Goal: Task Accomplishment & Management: Manage account settings

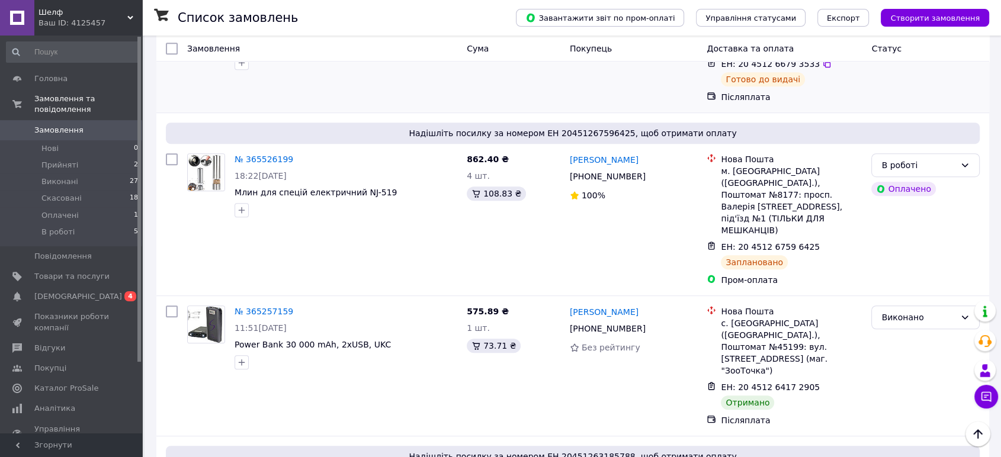
scroll to position [767, 0]
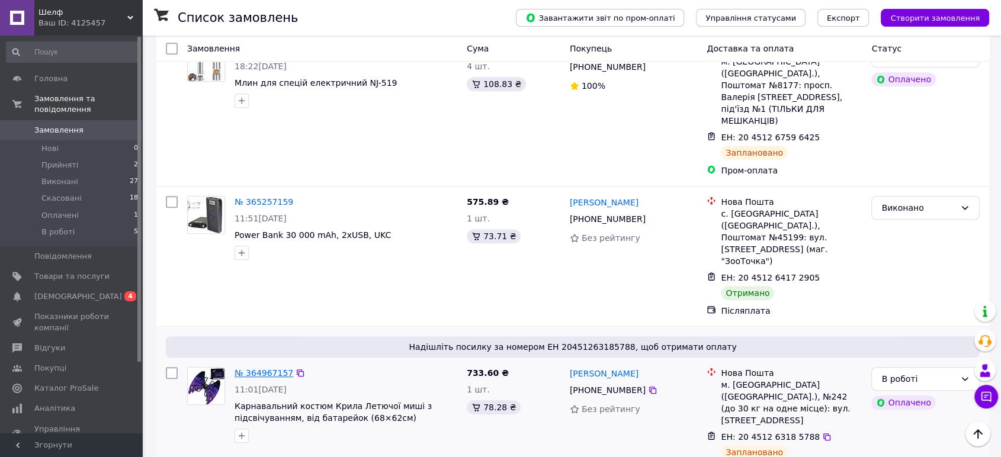
click at [255, 368] on link "№ 364967157" at bounding box center [263, 372] width 59 height 9
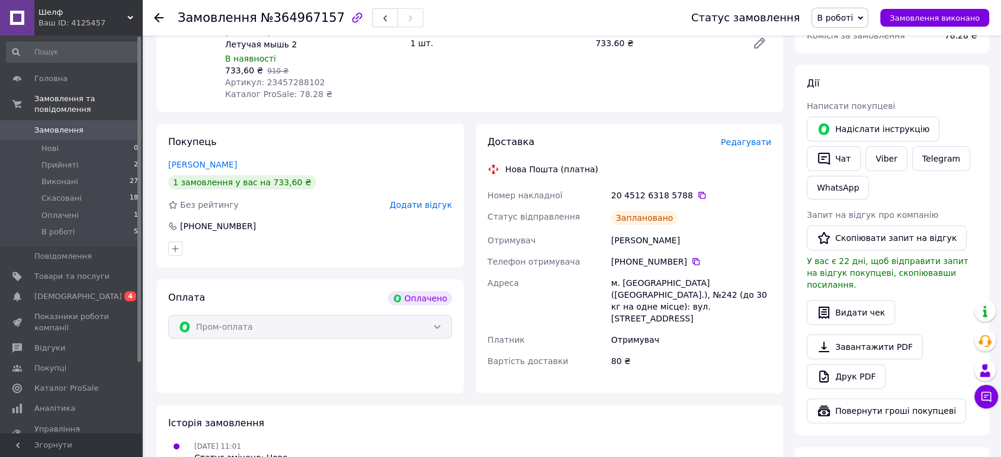
scroll to position [219, 0]
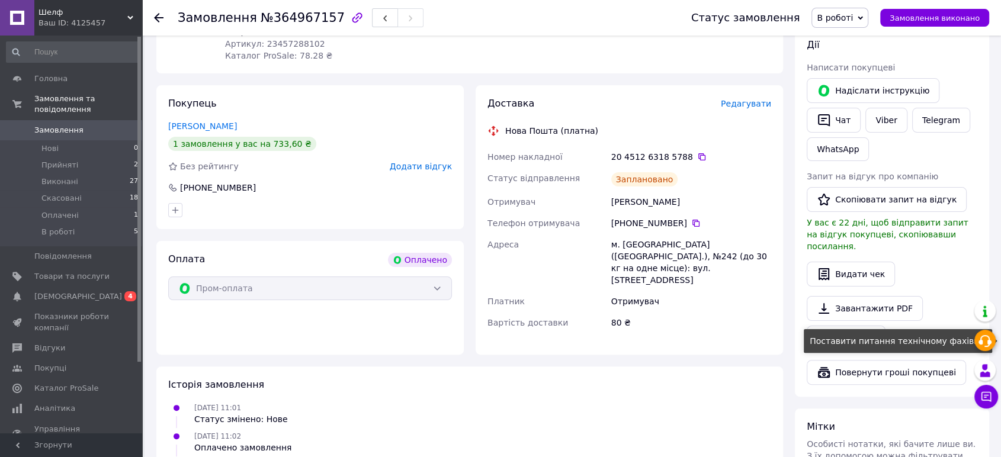
click at [984, 343] on icon at bounding box center [985, 341] width 14 height 14
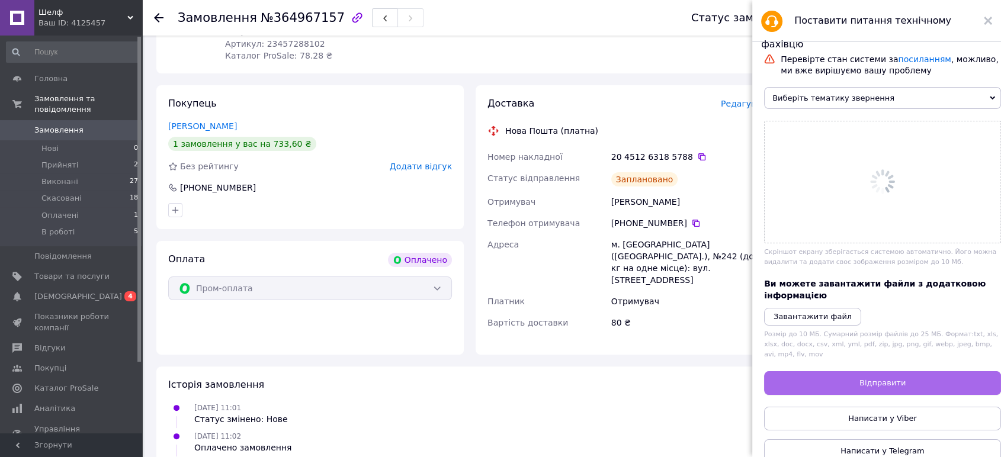
scroll to position [426, 0]
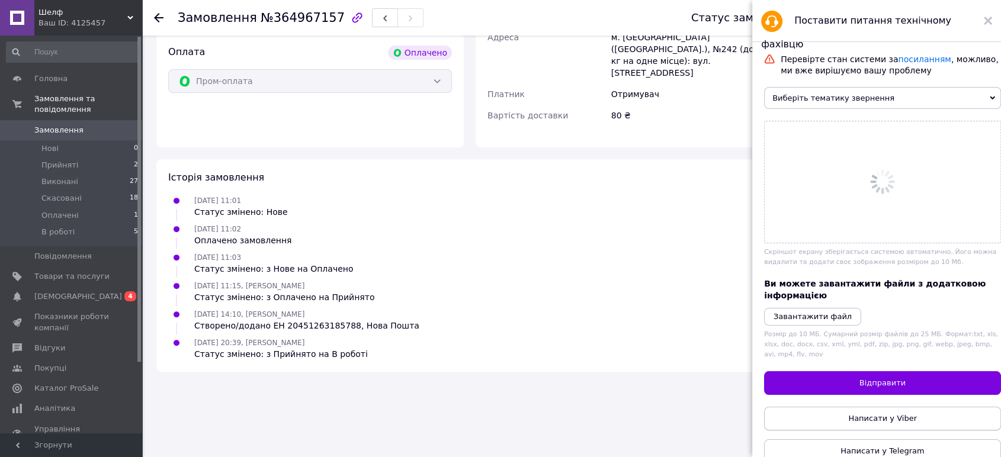
click at [863, 423] on span "Написати у Viber" at bounding box center [882, 418] width 69 height 9
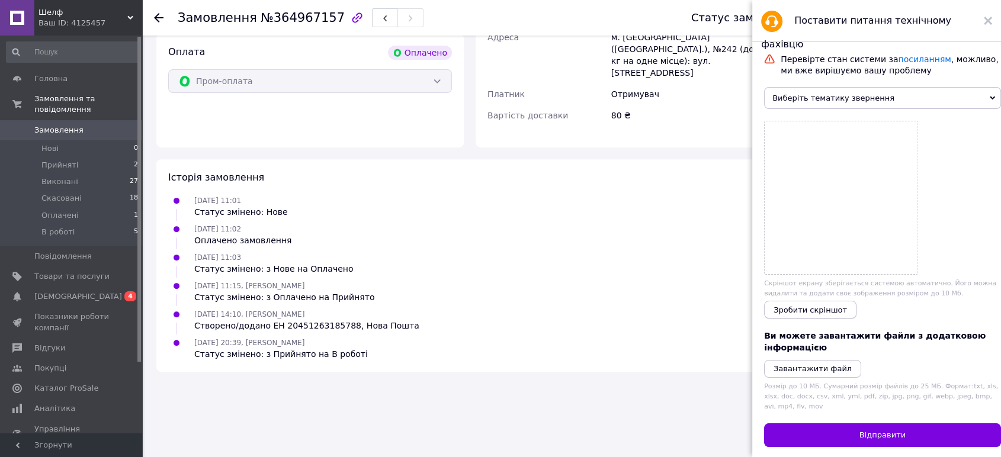
scroll to position [76, 0]
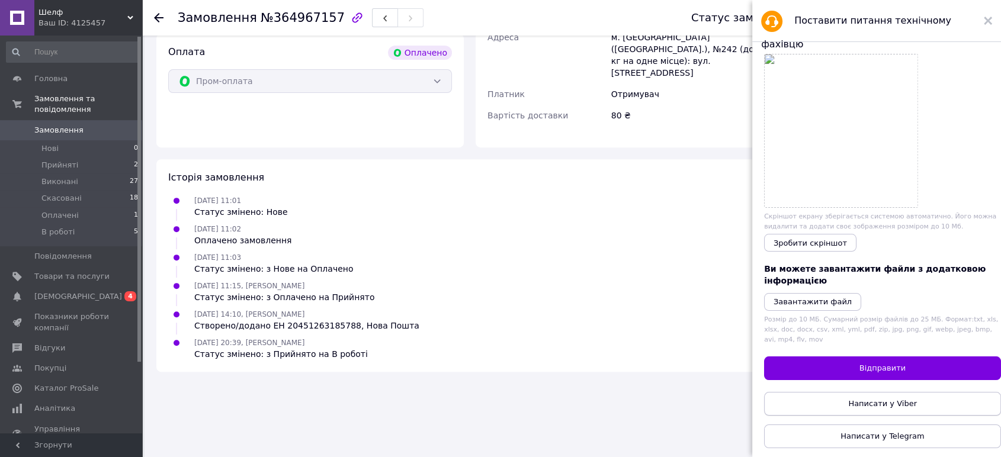
click at [863, 401] on span "Написати у Viber" at bounding box center [882, 403] width 69 height 9
click at [127, 224] on li "В роботі 5" at bounding box center [72, 235] width 145 height 23
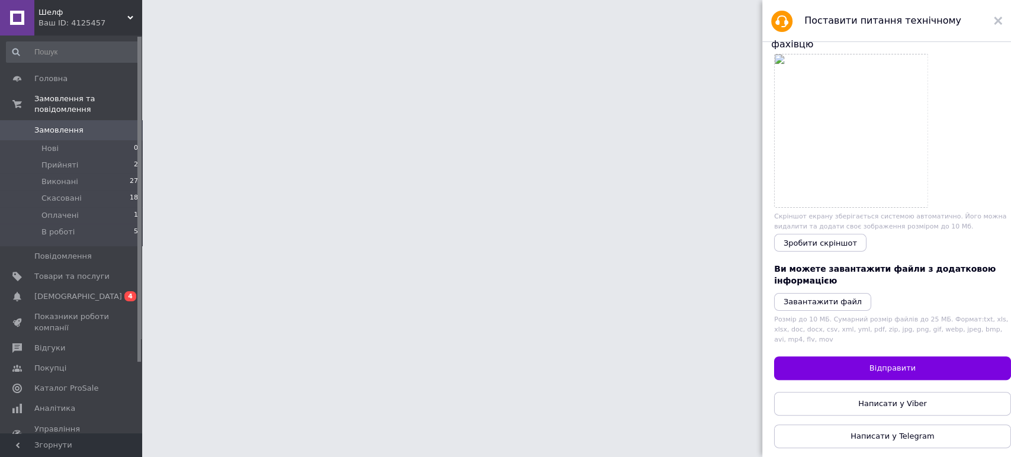
click at [999, 21] on div "Поставити питання технічному фахівцю" at bounding box center [886, 21] width 249 height 42
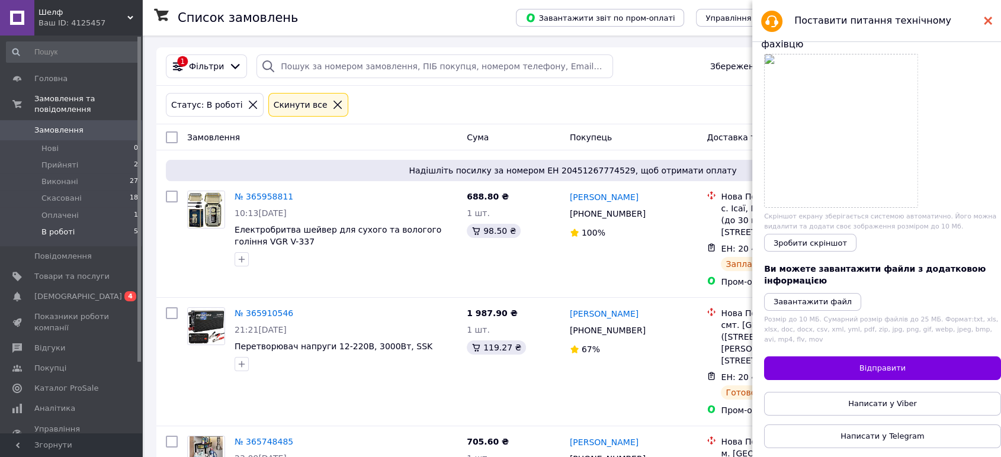
click at [985, 19] on use at bounding box center [988, 21] width 8 height 8
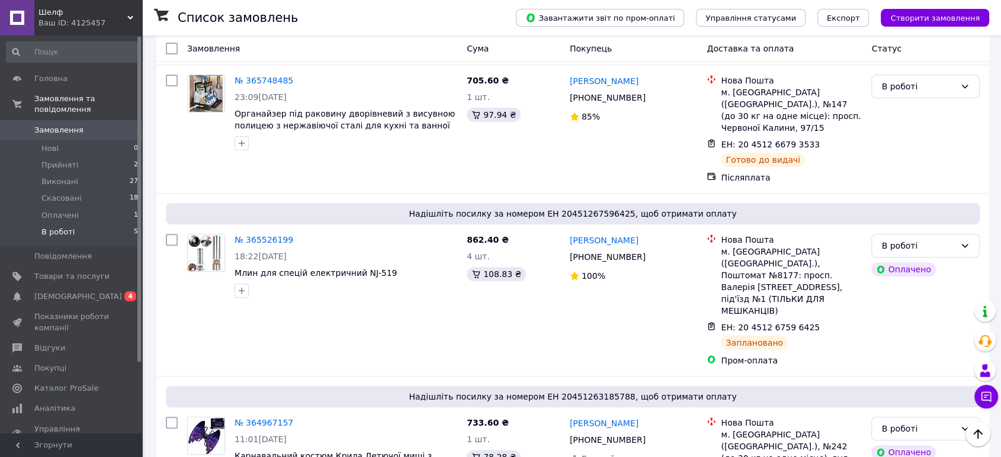
scroll to position [379, 0]
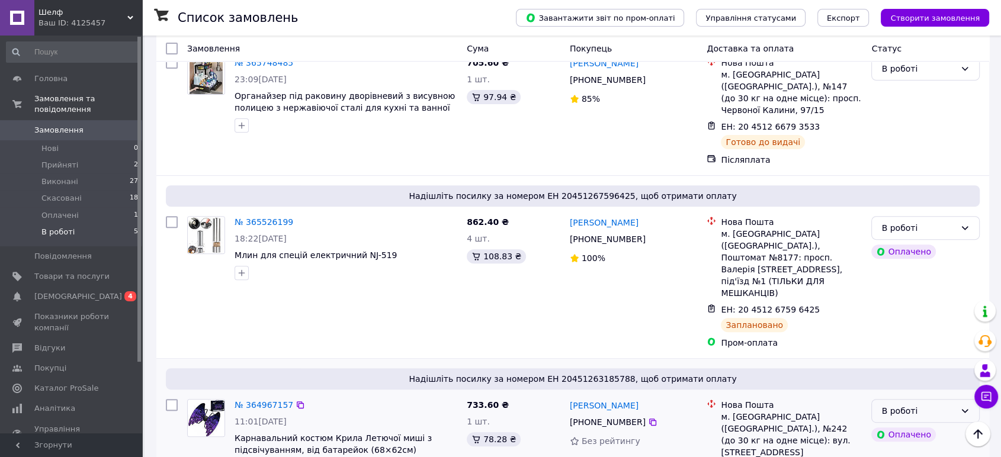
click at [898, 404] on div "В роботі" at bounding box center [918, 410] width 74 height 13
click at [901, 400] on li "Виконано" at bounding box center [925, 397] width 107 height 21
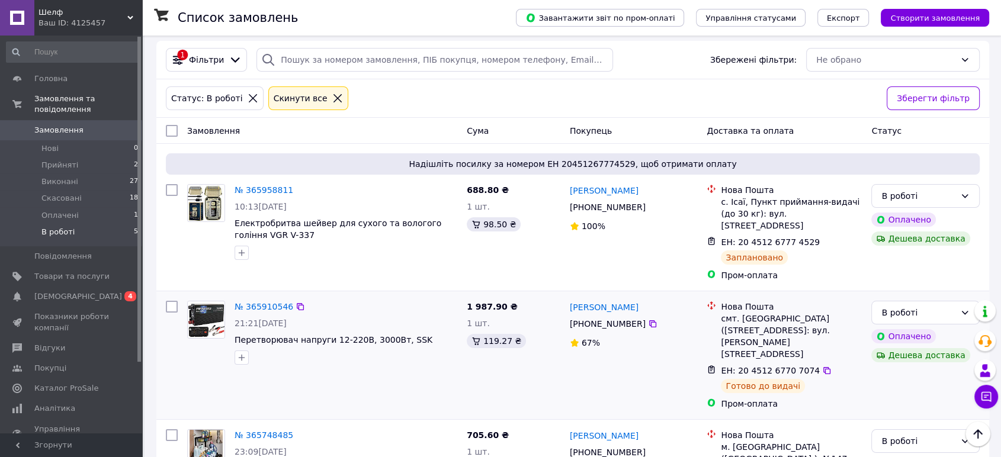
scroll to position [0, 0]
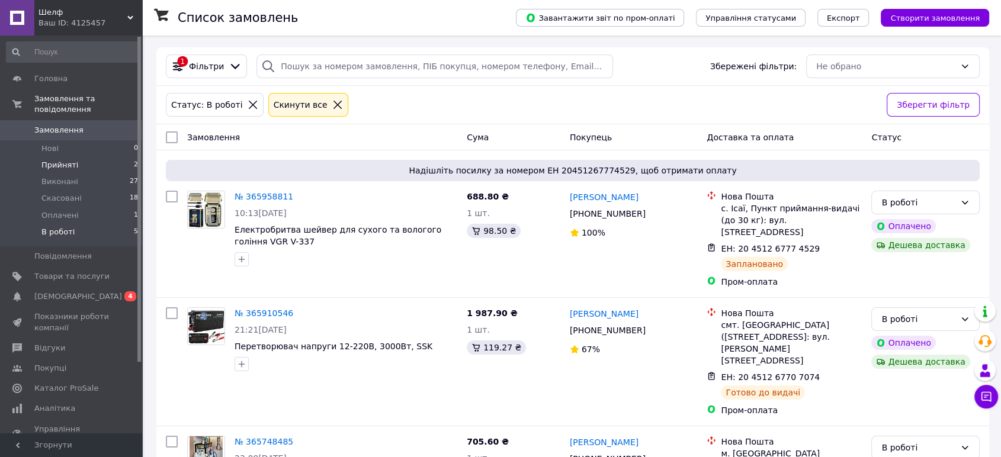
click at [128, 157] on li "Прийняті 2" at bounding box center [72, 165] width 145 height 17
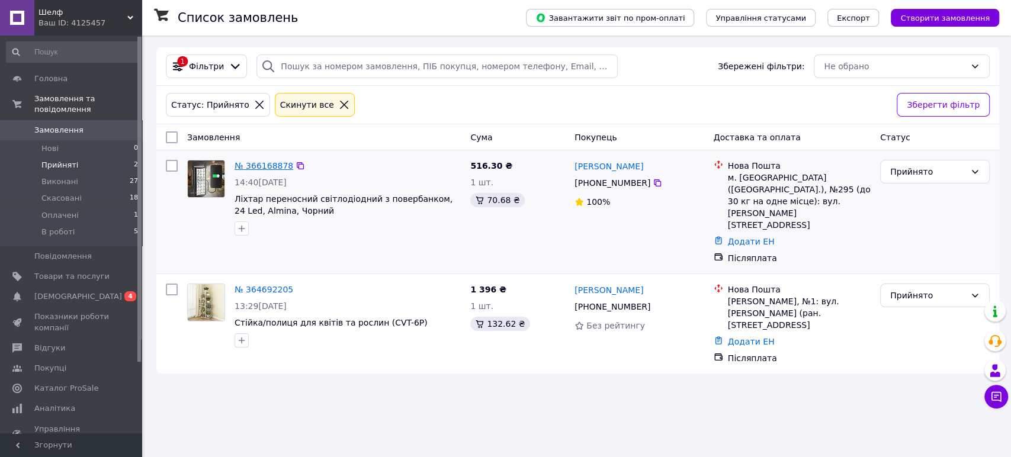
click at [261, 166] on link "№ 366168878" at bounding box center [263, 165] width 59 height 9
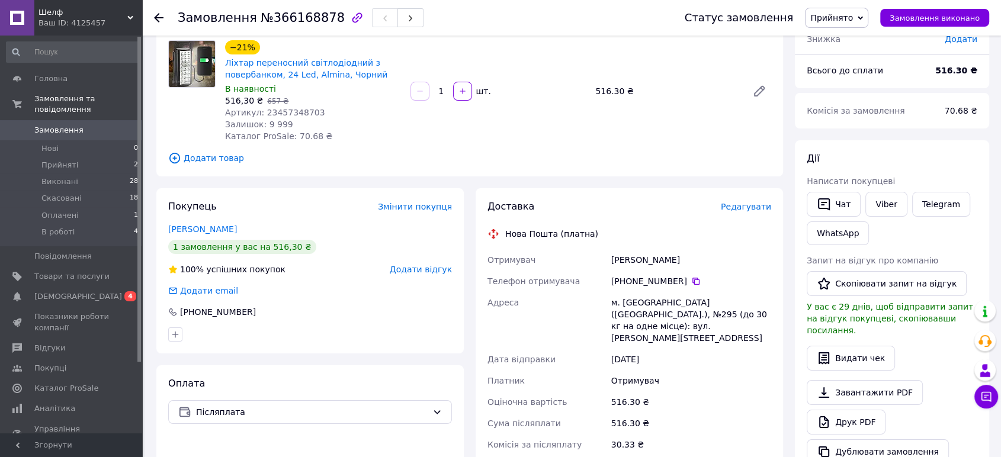
scroll to position [219, 0]
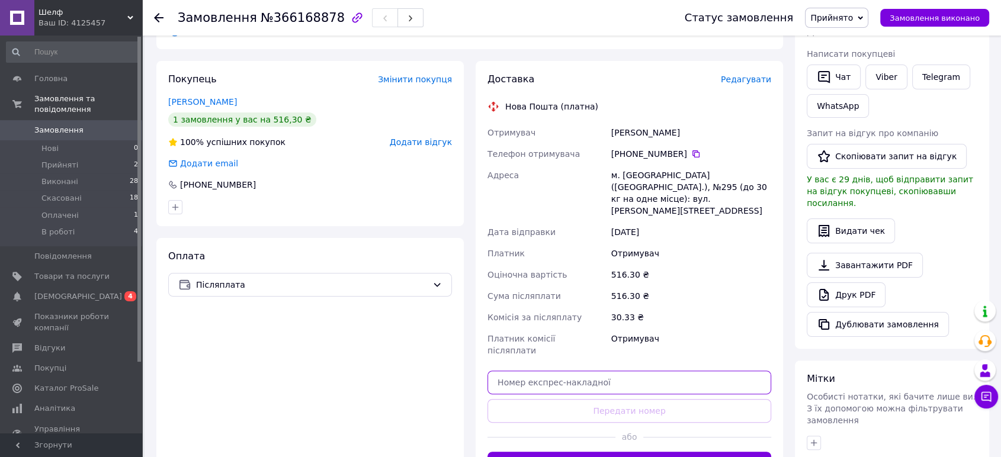
click at [581, 371] on input "text" at bounding box center [629, 383] width 284 height 24
paste input "20451268993818"
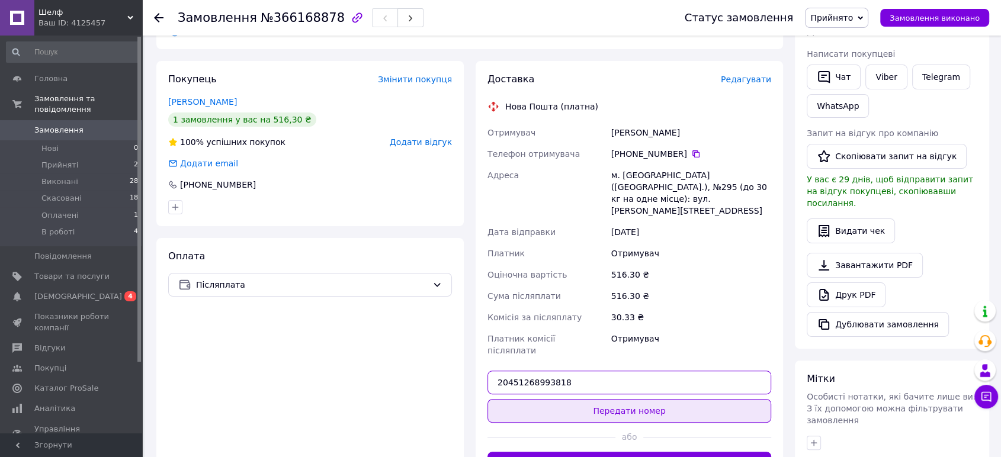
type input "20451268993818"
click at [590, 399] on button "Передати номер" at bounding box center [629, 411] width 284 height 24
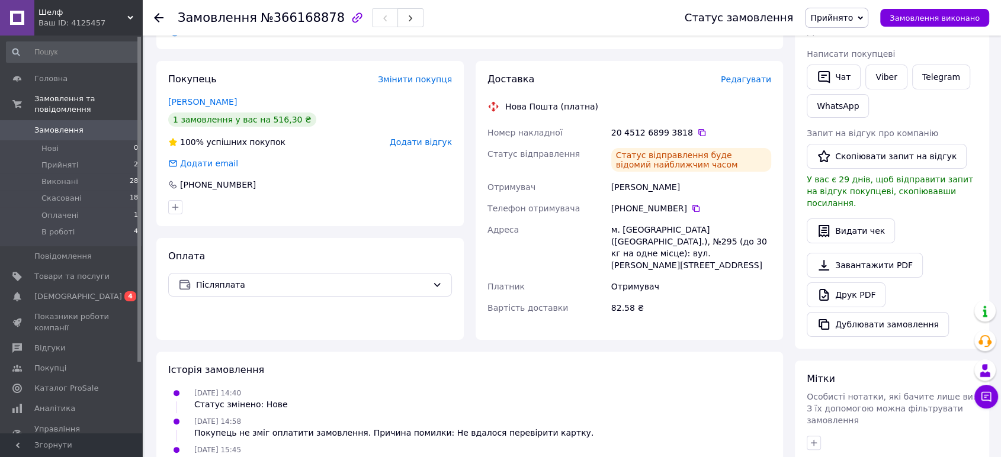
click at [154, 302] on div "Покупець Змінити покупця [PERSON_NAME] 1 замовлення у вас на 516,30 ₴ 100% успі…" at bounding box center [309, 200] width 319 height 279
click at [882, 79] on link "Viber" at bounding box center [885, 77] width 41 height 25
click at [150, 300] on div "Покупець Змінити покупця [PERSON_NAME] 1 замовлення у вас на 516,30 ₴ 100% успі…" at bounding box center [309, 200] width 319 height 279
click at [152, 200] on div "Покупець Змінити покупця [PERSON_NAME] 1 замовлення у вас на 516,30 ₴ 100% успі…" at bounding box center [309, 200] width 319 height 279
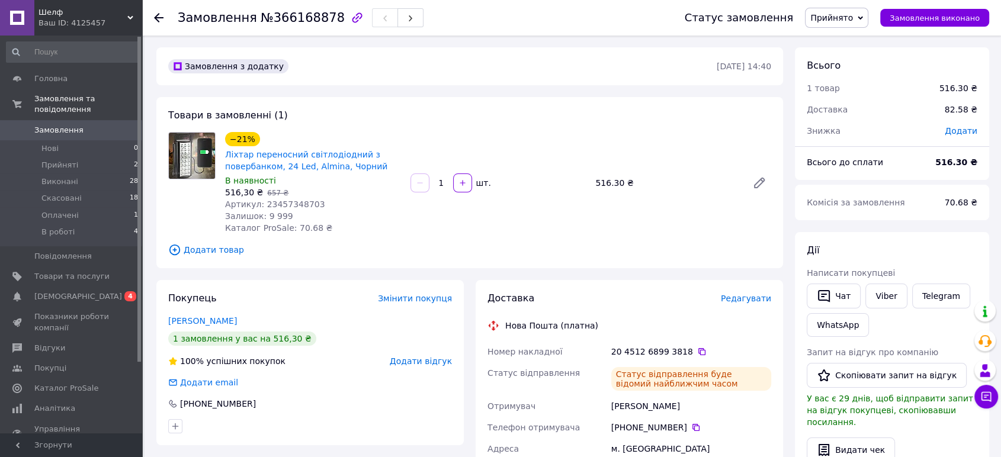
scroll to position [0, 0]
drag, startPoint x: 223, startPoint y: 153, endPoint x: 250, endPoint y: 159, distance: 27.9
click at [250, 159] on div "−21% Ліхтар переносний світлодіодний з повербанком, 24 Led, Almina, Чорний В на…" at bounding box center [312, 183] width 185 height 107
click at [350, 178] on div "В наявності" at bounding box center [313, 181] width 176 height 12
drag, startPoint x: 368, startPoint y: 163, endPoint x: 222, endPoint y: 152, distance: 146.1
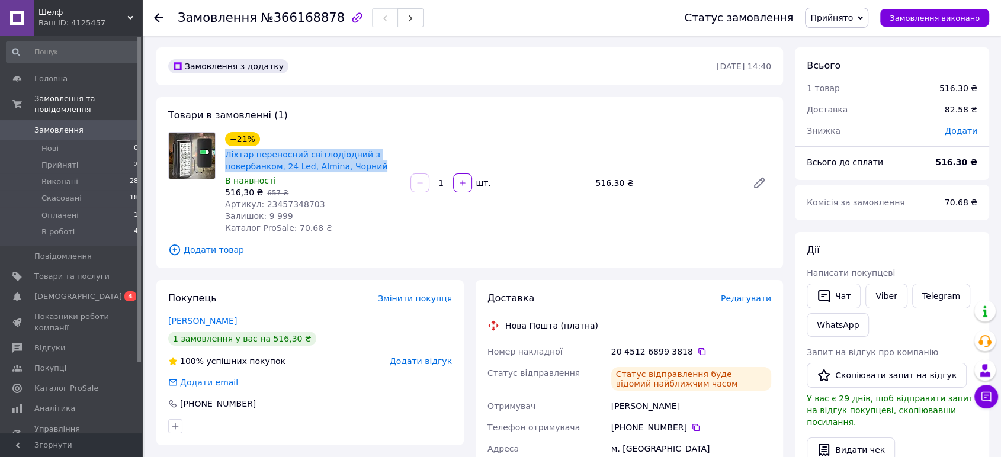
click at [222, 152] on div "−21% Ліхтар переносний світлодіодний з повербанком, 24 Led, Almina, Чорний В на…" at bounding box center [312, 183] width 185 height 107
copy link "Ліхтар переносний світлодіодний з повербанком, 24 Led, Almina, Чорний"
click at [134, 160] on span "2" at bounding box center [136, 165] width 4 height 11
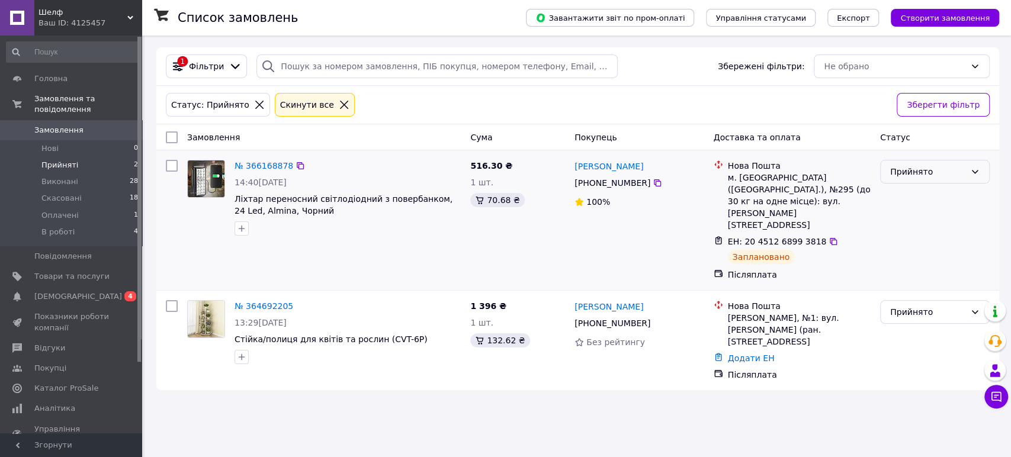
click at [920, 171] on div "Прийнято" at bounding box center [927, 171] width 75 height 13
click at [914, 257] on li "В роботі" at bounding box center [934, 260] width 108 height 21
click at [134, 210] on span "1" at bounding box center [136, 215] width 4 height 11
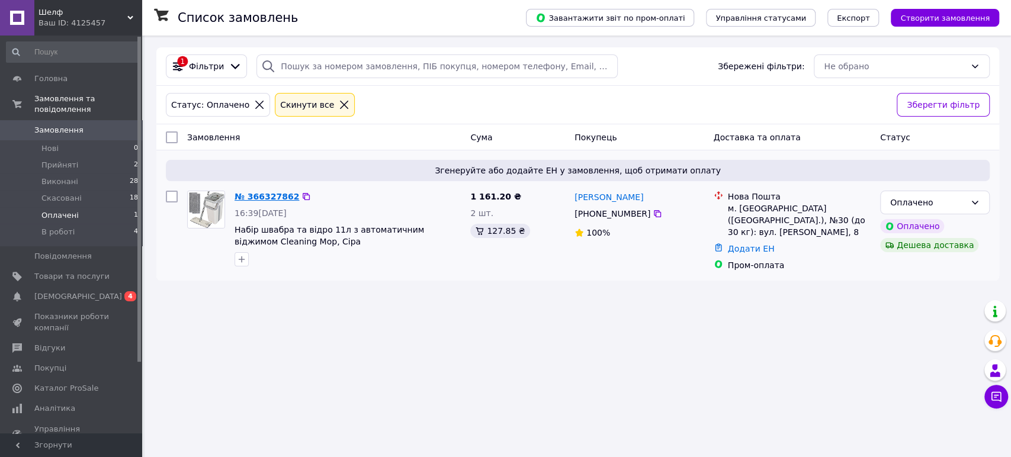
click at [262, 194] on link "№ 366327862" at bounding box center [266, 196] width 65 height 9
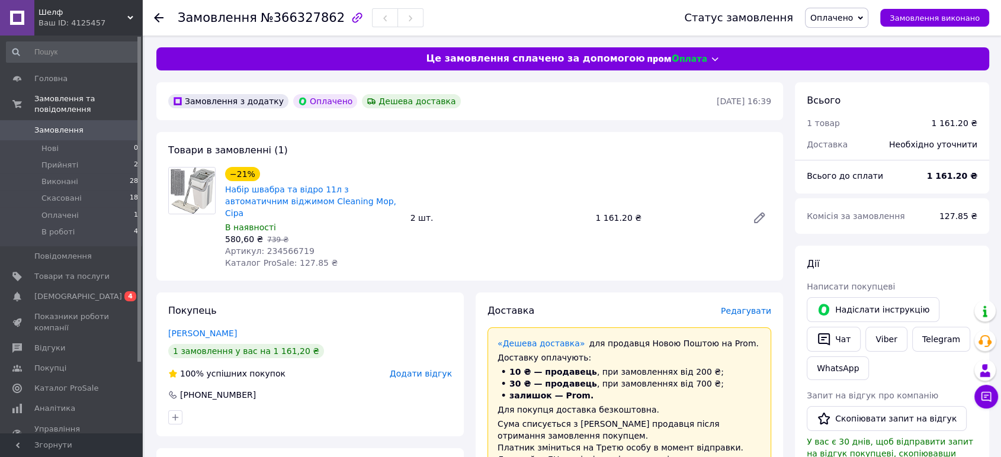
click at [297, 246] on span "Артикул: 234566719" at bounding box center [269, 250] width 89 height 9
copy span "234566719"
click at [345, 245] on div "Артикул: 234566719" at bounding box center [313, 251] width 176 height 12
drag, startPoint x: 306, startPoint y: 237, endPoint x: 223, endPoint y: 239, distance: 83.5
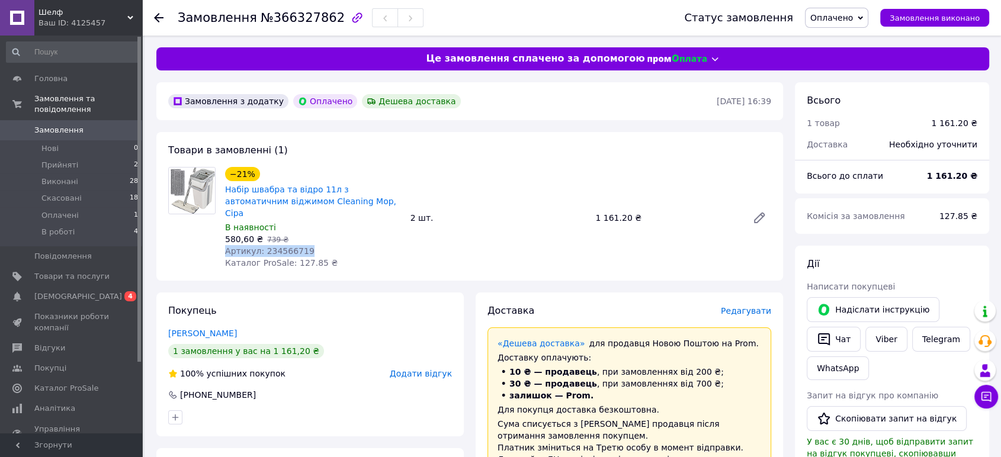
click at [223, 239] on div "−21% Набір швабра та відро 11л з автоматичним віджимом Cleaning Mop, Сіра В ная…" at bounding box center [312, 218] width 185 height 107
copy span "Артикул: 234566719"
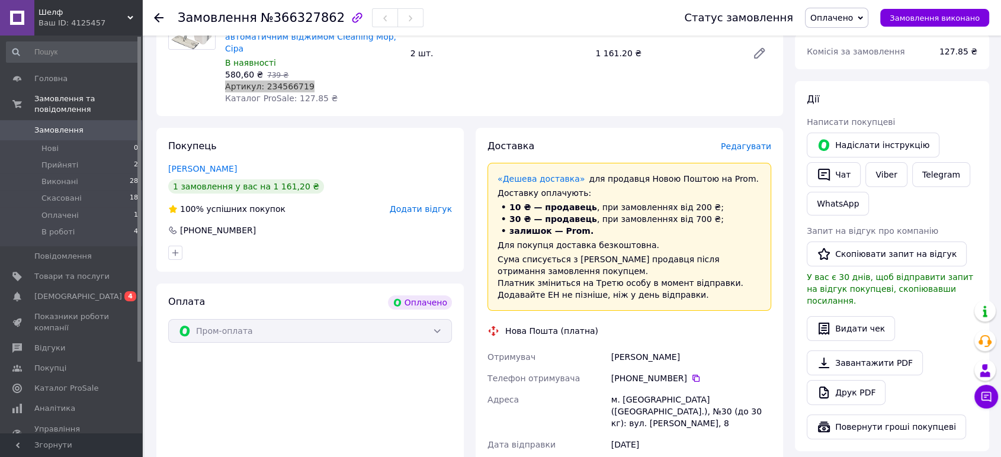
scroll to position [219, 0]
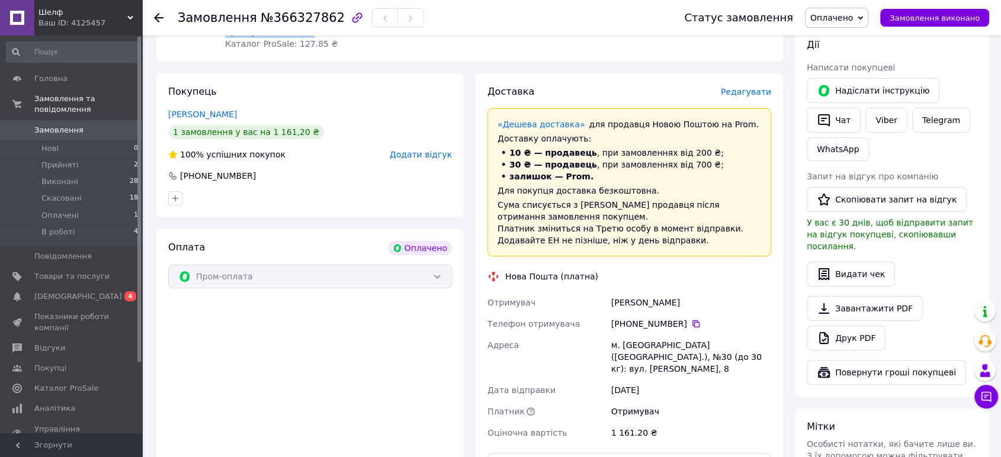
drag, startPoint x: 670, startPoint y: 293, endPoint x: 610, endPoint y: 288, distance: 60.0
click at [610, 292] on div "[PERSON_NAME]" at bounding box center [691, 302] width 165 height 21
copy div "[PERSON_NAME]"
click at [691, 319] on icon at bounding box center [695, 323] width 9 height 9
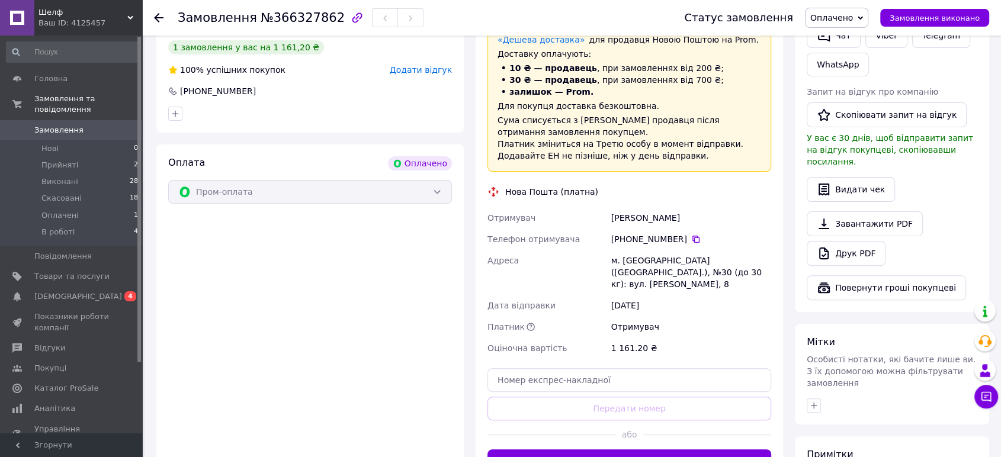
scroll to position [329, 0]
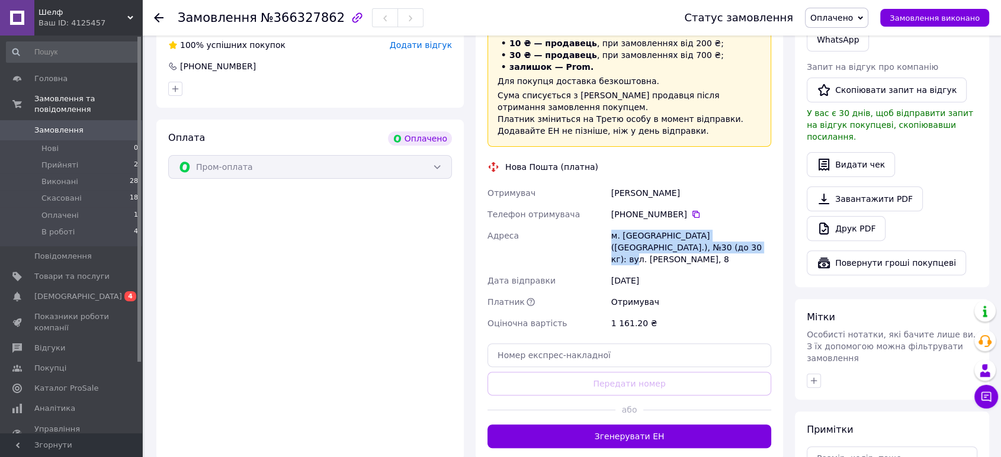
drag, startPoint x: 606, startPoint y: 227, endPoint x: 689, endPoint y: 245, distance: 84.2
click at [689, 245] on div "Отримувач [PERSON_NAME] Телефон отримувача [PHONE_NUMBER]   Адреса м. [GEOGRAPH…" at bounding box center [629, 258] width 288 height 152
copy div "Адреса [PERSON_NAME]. [GEOGRAPHIC_DATA] ([GEOGRAPHIC_DATA].), №30 (до 30 кг): в…"
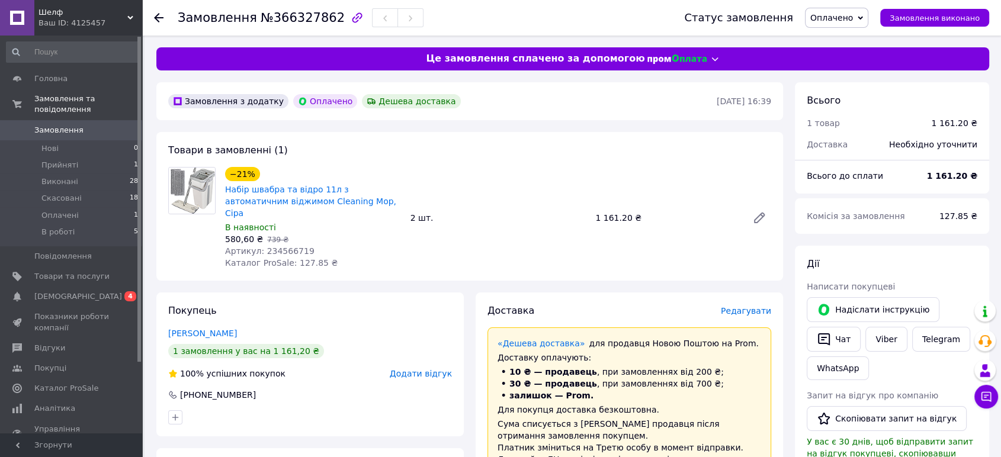
click at [853, 17] on span "Оплачено" at bounding box center [831, 17] width 43 height 9
click at [860, 41] on li "Прийнято" at bounding box center [836, 42] width 62 height 18
click at [120, 291] on span "0 4" at bounding box center [126, 296] width 33 height 11
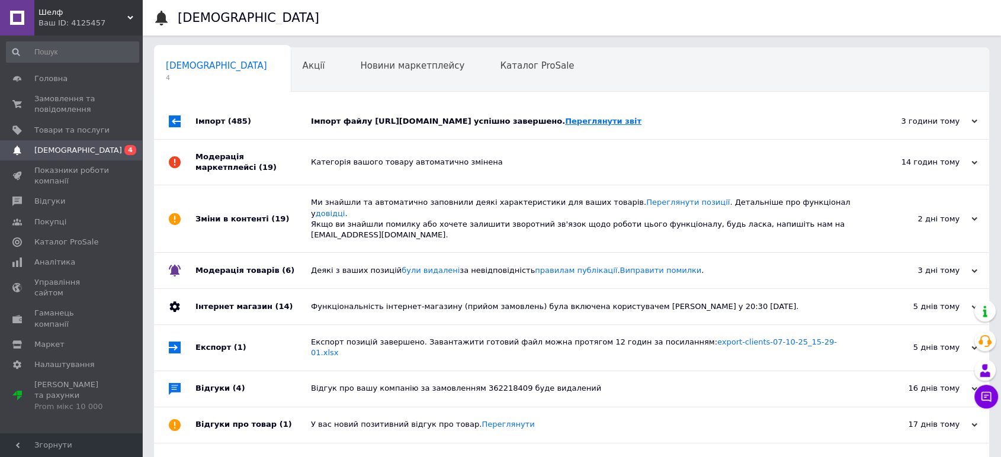
click at [641, 122] on link "Переглянути звіт" at bounding box center [603, 121] width 76 height 9
